Goal: Obtain resource: Download file/media

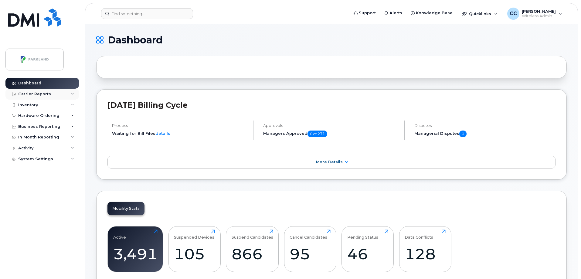
click at [32, 93] on div "Carrier Reports" at bounding box center [34, 94] width 33 height 5
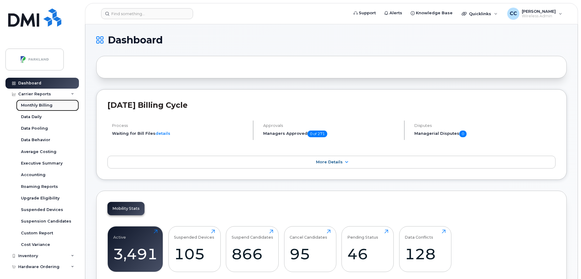
click at [33, 107] on div "Monthly Billing" at bounding box center [37, 105] width 32 height 5
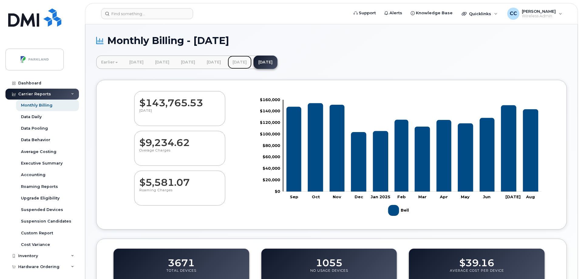
click at [252, 64] on link "[DATE]" at bounding box center [240, 62] width 24 height 13
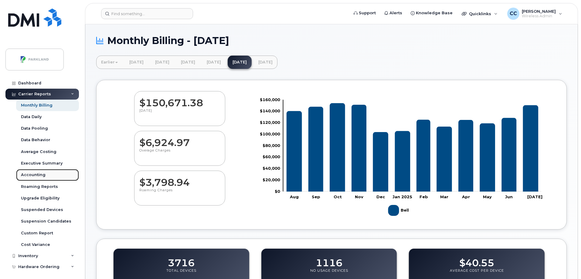
click at [33, 173] on div "Accounting" at bounding box center [33, 174] width 25 height 5
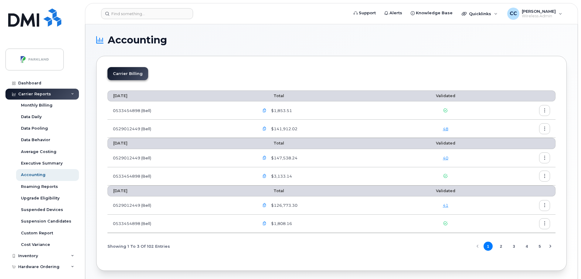
click at [538, 158] on td at bounding box center [522, 158] width 65 height 18
click at [544, 157] on icon "button" at bounding box center [545, 158] width 4 height 4
click at [514, 180] on span "Download" at bounding box center [517, 182] width 24 height 5
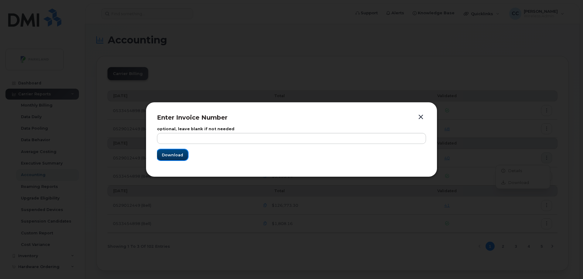
click at [169, 153] on span "Download" at bounding box center [172, 155] width 21 height 6
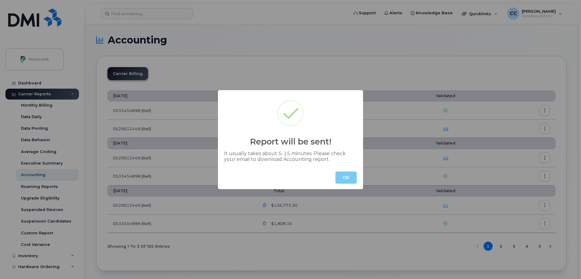
click at [345, 177] on button "OK" at bounding box center [345, 177] width 21 height 12
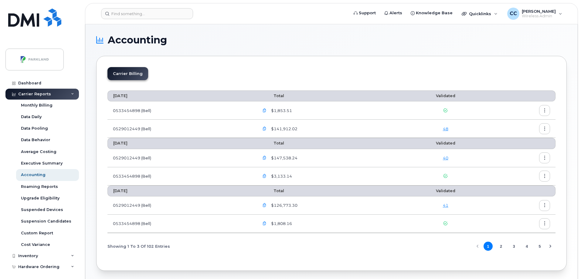
click at [543, 159] on icon "button" at bounding box center [545, 158] width 4 height 4
click at [517, 171] on span "Details" at bounding box center [513, 170] width 17 height 5
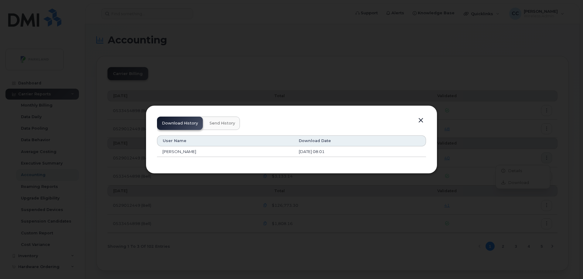
click at [228, 126] on button "Send History" at bounding box center [222, 123] width 35 height 13
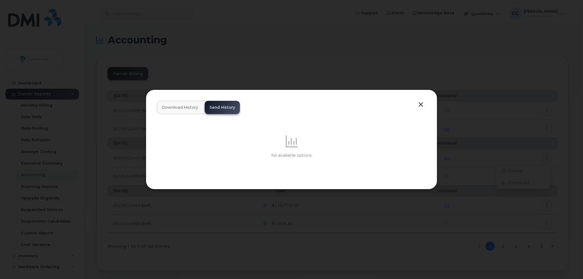
click at [188, 108] on span "Download History" at bounding box center [180, 107] width 36 height 5
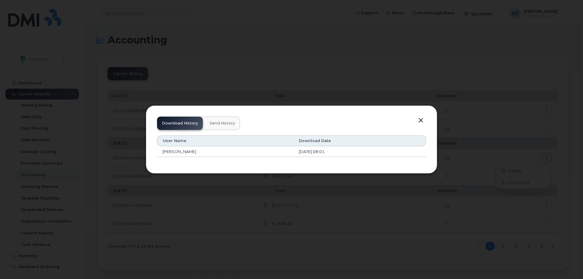
click at [425, 118] on div "Download History Send History User Name Download Date Courtney Clark September …" at bounding box center [291, 140] width 269 height 46
click at [423, 119] on button "button" at bounding box center [420, 120] width 9 height 8
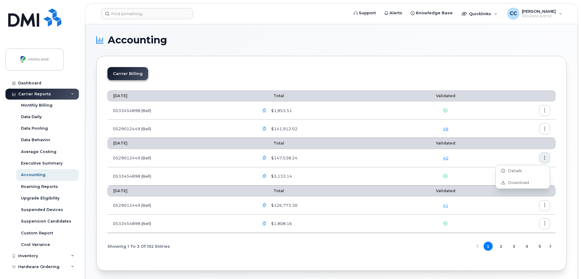
click at [548, 127] on button "button" at bounding box center [544, 128] width 11 height 11
click at [518, 141] on span "Details" at bounding box center [513, 141] width 17 height 5
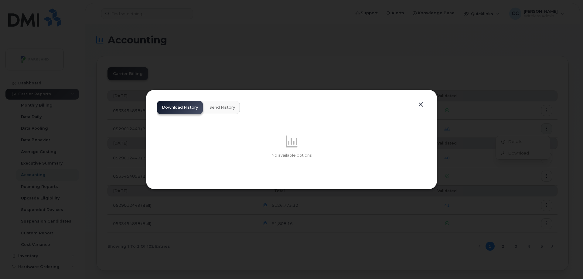
click at [217, 107] on span "Send History" at bounding box center [221, 107] width 25 height 5
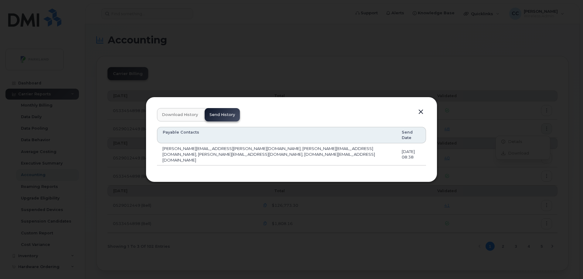
click at [183, 117] on span "Download History" at bounding box center [180, 114] width 36 height 5
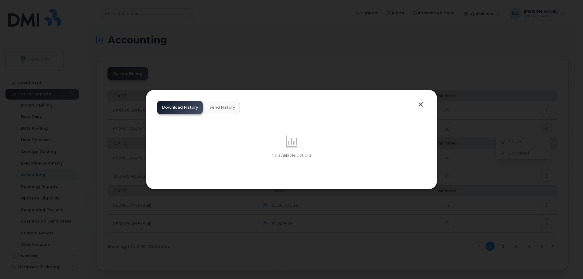
click at [421, 102] on button "button" at bounding box center [420, 104] width 9 height 8
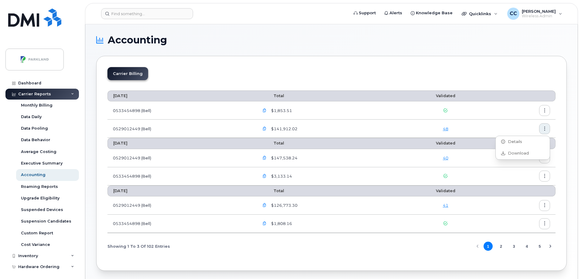
scroll to position [22, 0]
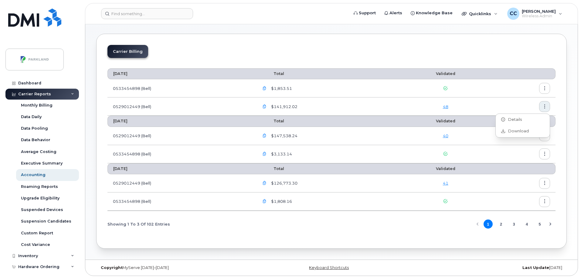
click at [561, 120] on div "Carrier Billing August 2025 Total Validated 0533454898 (Bell) $1,853.51 0529012…" at bounding box center [331, 141] width 470 height 215
